Goal: Task Accomplishment & Management: Complete application form

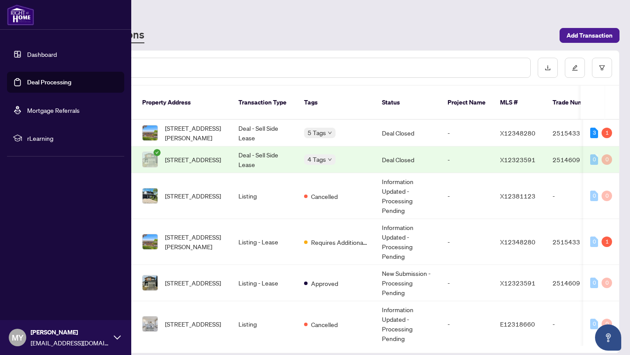
click at [37, 56] on link "Dashboard" at bounding box center [42, 54] width 30 height 8
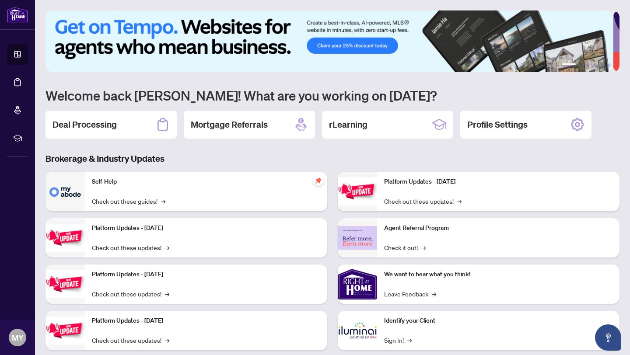
click at [500, 90] on h1 "Welcome back [PERSON_NAME]! What are you working on [DATE]?" at bounding box center [332, 95] width 574 height 17
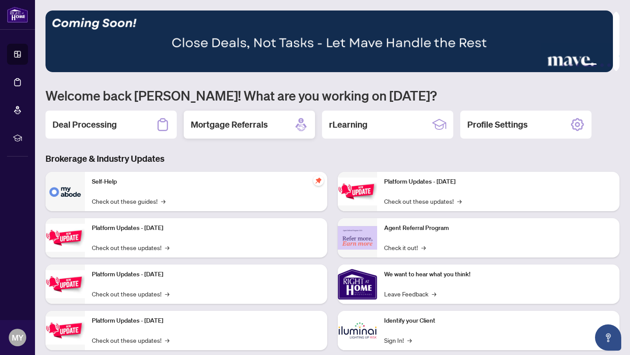
click at [220, 120] on h2 "Mortgage Referrals" at bounding box center [229, 125] width 77 height 12
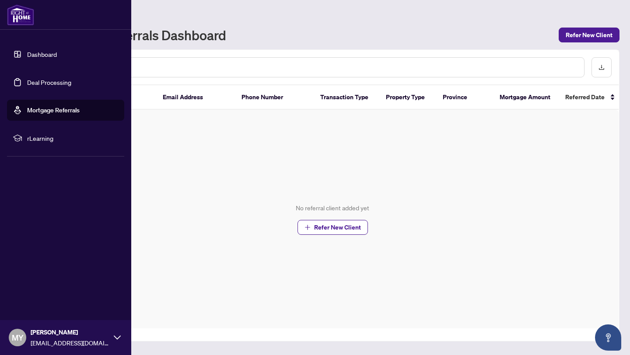
click at [27, 53] on link "Dashboard" at bounding box center [42, 54] width 30 height 8
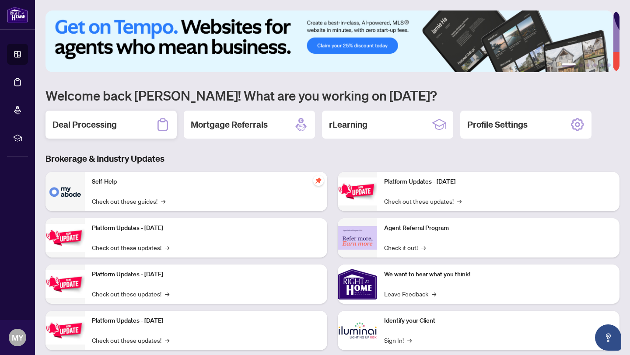
click at [91, 125] on h2 "Deal Processing" at bounding box center [84, 125] width 64 height 12
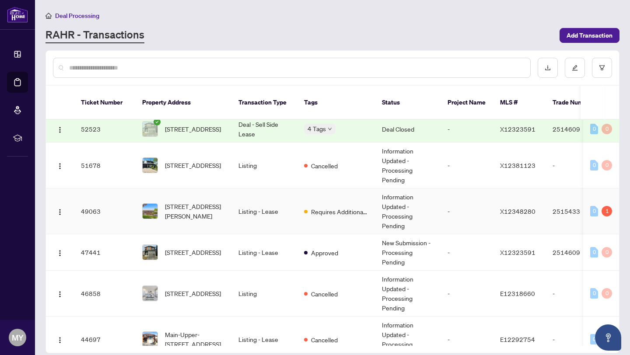
scroll to position [62, 0]
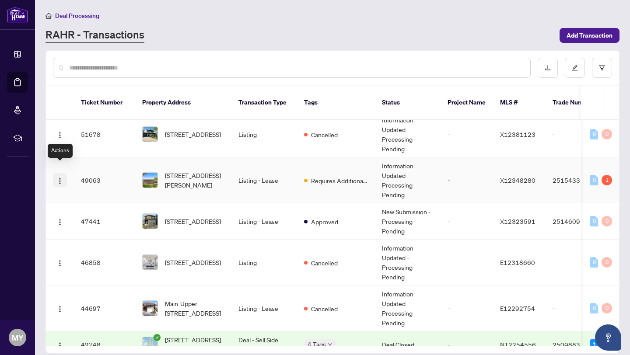
click at [61, 178] on img "button" at bounding box center [59, 181] width 7 height 7
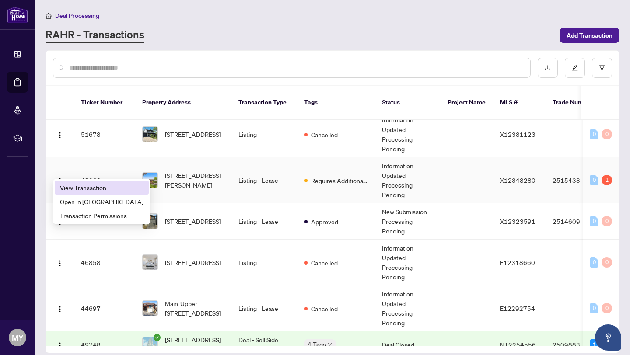
click at [70, 188] on span "View Transaction" at bounding box center [102, 188] width 84 height 10
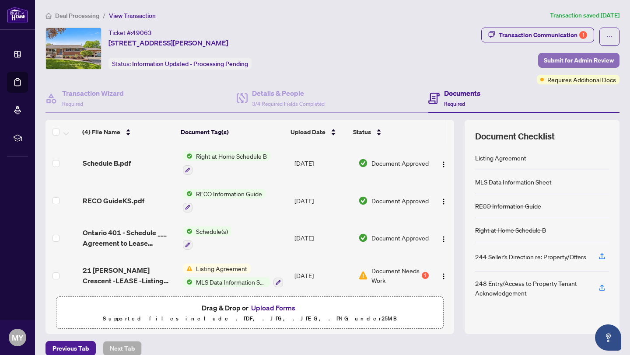
click at [575, 60] on span "Submit for Admin Review" at bounding box center [579, 60] width 70 height 14
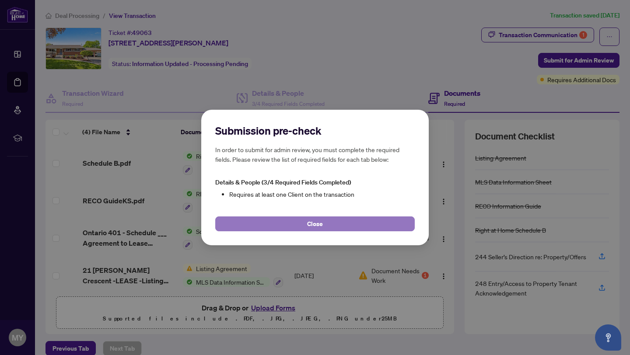
click at [306, 226] on button "Close" at bounding box center [314, 224] width 199 height 15
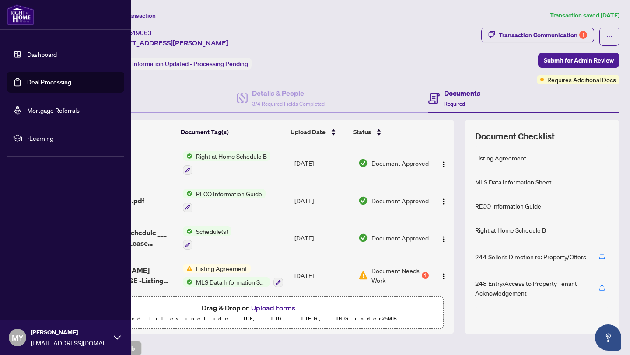
click at [32, 56] on link "Dashboard" at bounding box center [42, 54] width 30 height 8
